Goal: Navigation & Orientation: Find specific page/section

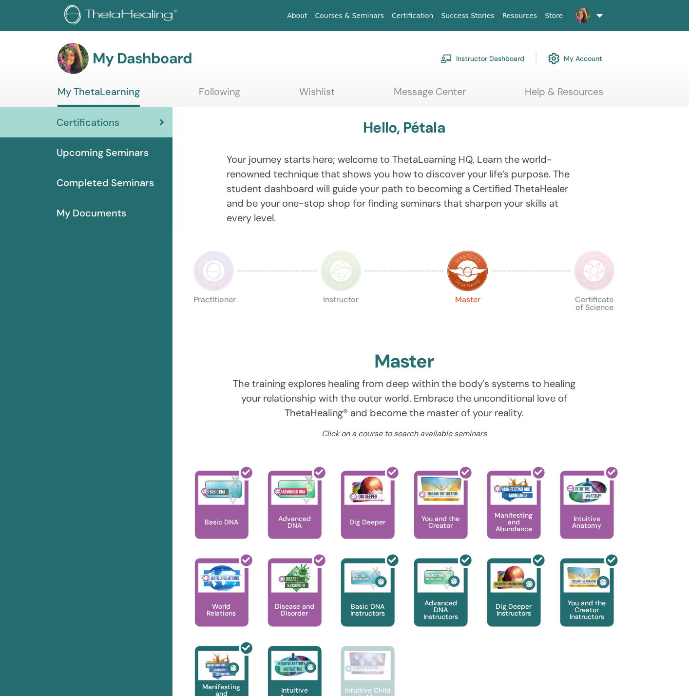
click at [221, 274] on img at bounding box center [213, 270] width 41 height 41
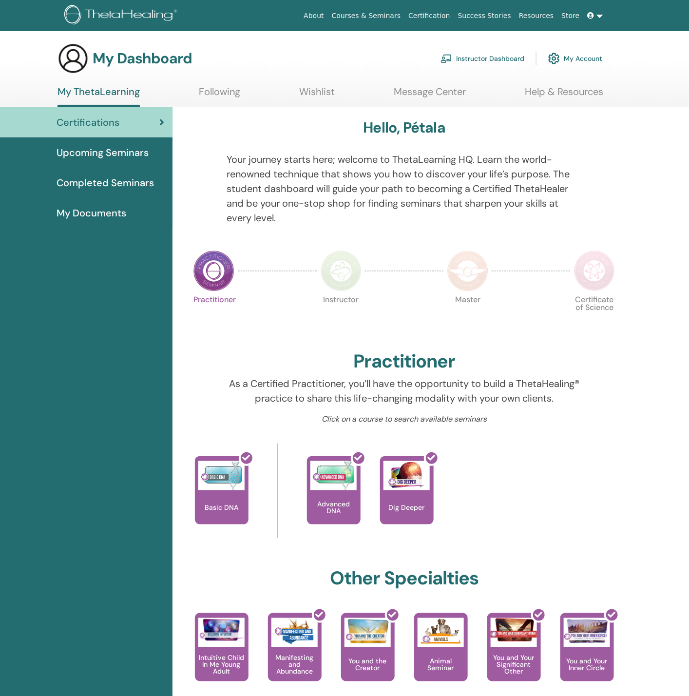
click at [351, 281] on img at bounding box center [341, 270] width 41 height 41
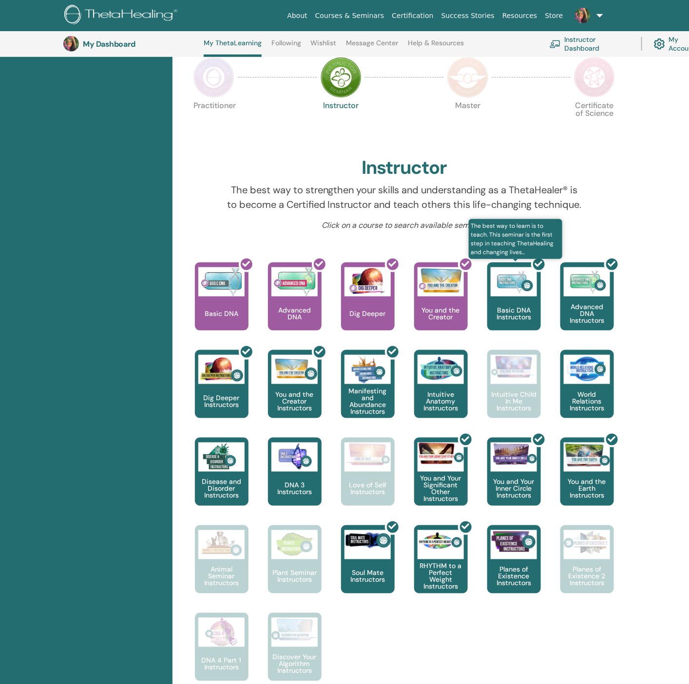
scroll to position [245, 0]
